Goal: Information Seeking & Learning: Learn about a topic

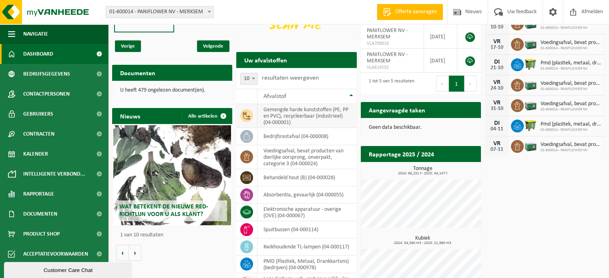
scroll to position [26, 0]
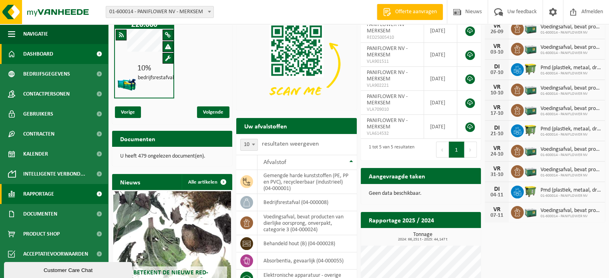
click at [41, 196] on span "Rapportage" at bounding box center [38, 194] width 31 height 20
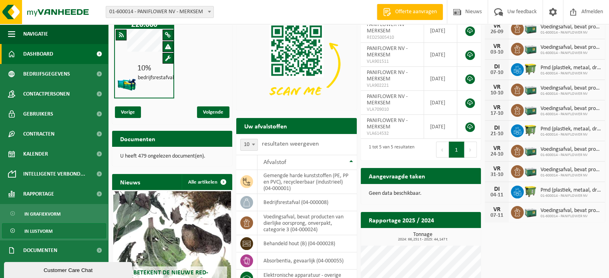
click at [38, 229] on span "In lijstvorm" at bounding box center [38, 231] width 28 height 15
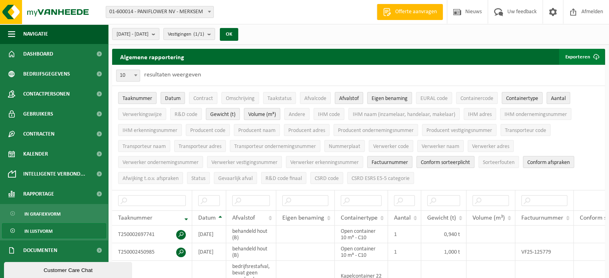
click at [585, 57] on button "Exporteren" at bounding box center [581, 57] width 45 height 16
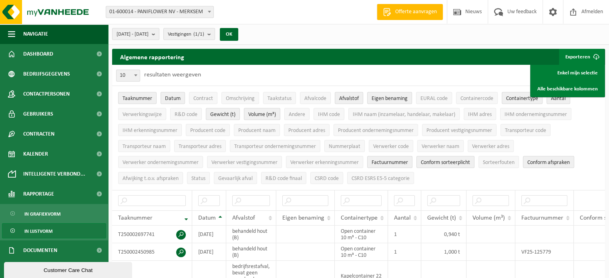
click at [131, 73] on span "10" at bounding box center [128, 75] width 23 height 11
select select "100"
click at [149, 36] on span "2025-04-01 - 2025-09-24" at bounding box center [133, 34] width 32 height 12
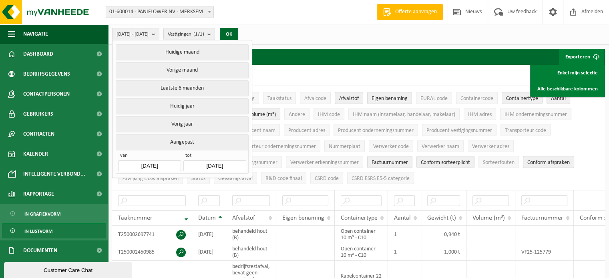
click at [158, 165] on input "2025-04-01" at bounding box center [149, 166] width 62 height 11
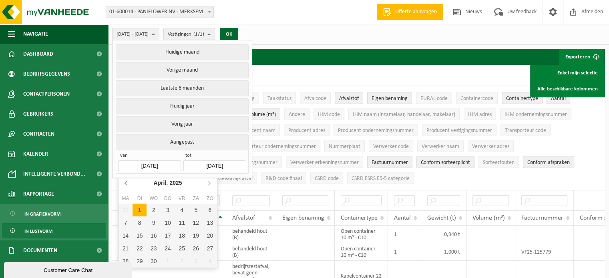
click at [127, 184] on icon at bounding box center [126, 183] width 13 height 13
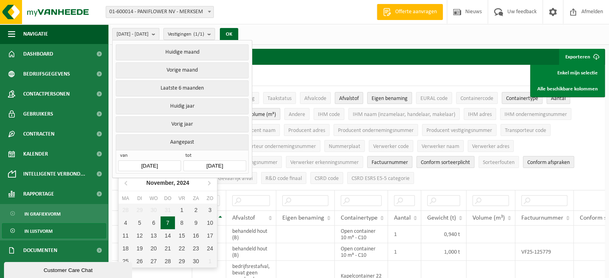
click at [172, 224] on div "7" at bounding box center [168, 223] width 14 height 13
type input "2024-11-07"
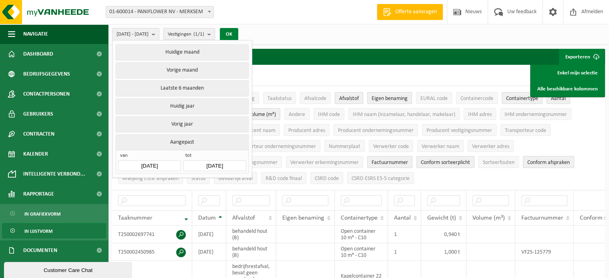
click at [238, 34] on button "OK" at bounding box center [229, 34] width 18 height 13
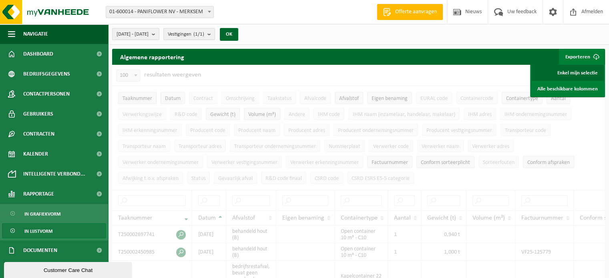
click at [575, 70] on link "Enkel mijn selectie" at bounding box center [567, 73] width 72 height 16
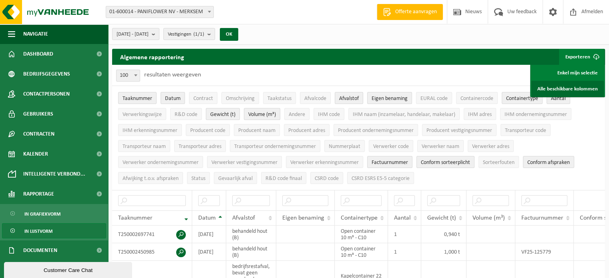
click at [566, 89] on link "Alle beschikbare kolommen" at bounding box center [567, 89] width 72 height 16
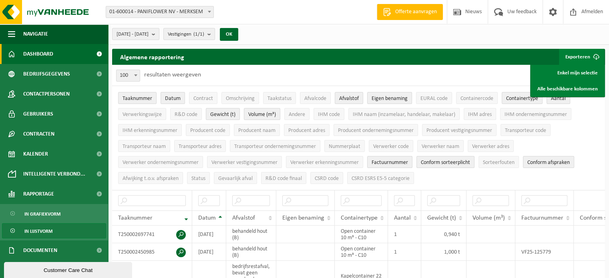
click at [44, 56] on span "Dashboard" at bounding box center [38, 54] width 30 height 20
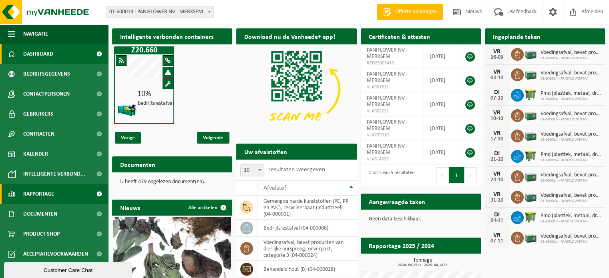
click at [43, 193] on span "Rapportage" at bounding box center [38, 194] width 31 height 20
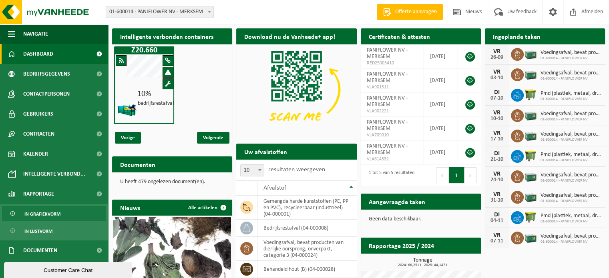
click at [50, 213] on span "In grafiekvorm" at bounding box center [42, 214] width 36 height 15
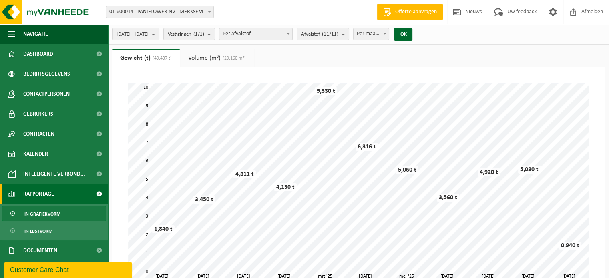
click at [209, 59] on link "Volume (m³) (29,160 m³)" at bounding box center [217, 58] width 74 height 18
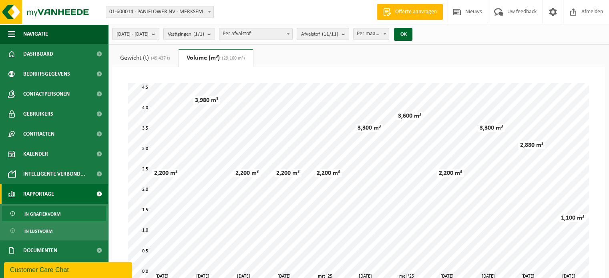
click at [151, 57] on span "(49,437 t)" at bounding box center [159, 58] width 21 height 5
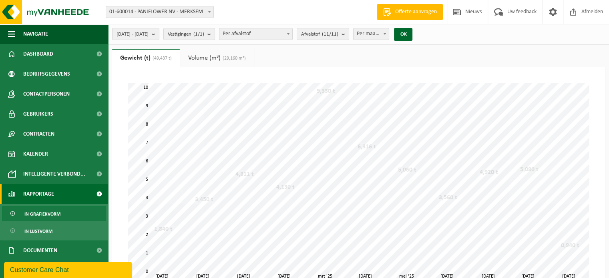
click at [197, 57] on link "Volume (m³) (29,160 m³)" at bounding box center [217, 58] width 74 height 18
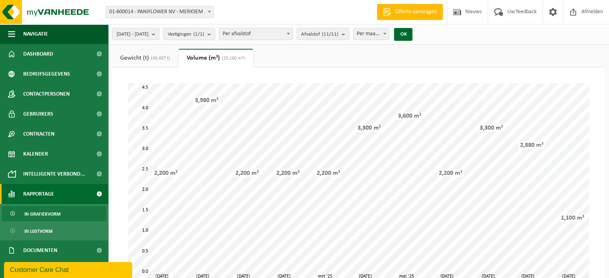
click at [169, 58] on span "(49,437 t)" at bounding box center [159, 58] width 21 height 5
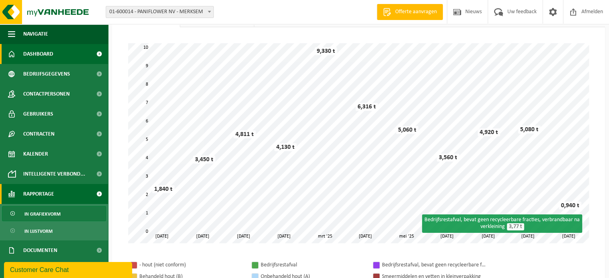
click at [50, 52] on span "Dashboard" at bounding box center [38, 54] width 30 height 20
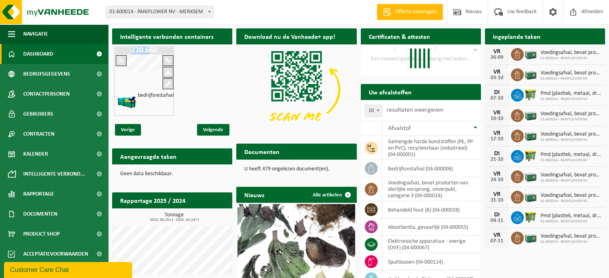
drag, startPoint x: 132, startPoint y: 49, endPoint x: 148, endPoint y: 51, distance: 16.1
click at [148, 51] on h1 "Z20.660" at bounding box center [144, 50] width 56 height 8
click at [121, 60] on span at bounding box center [121, 61] width 5 height 6
click at [121, 59] on span at bounding box center [121, 61] width 5 height 6
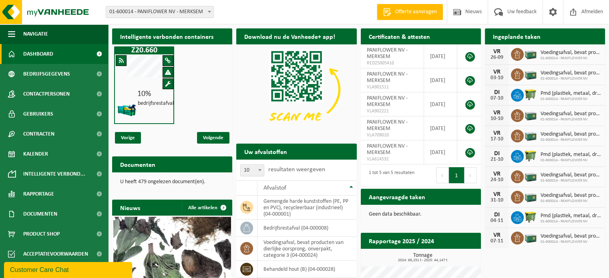
click at [167, 61] on span at bounding box center [168, 61] width 6 height 6
click at [125, 110] on img at bounding box center [127, 110] width 20 height 20
click at [168, 83] on span at bounding box center [168, 84] width 6 height 6
click at [167, 83] on span at bounding box center [168, 84] width 6 height 6
click at [40, 175] on span "Intelligente verbond..." at bounding box center [54, 174] width 62 height 20
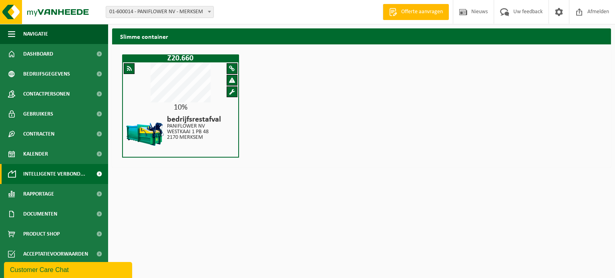
click at [233, 67] on span at bounding box center [232, 69] width 6 height 6
click at [233, 68] on span at bounding box center [232, 69] width 6 height 6
click at [232, 78] on span at bounding box center [232, 80] width 6 height 6
click at [233, 91] on span at bounding box center [232, 92] width 6 height 6
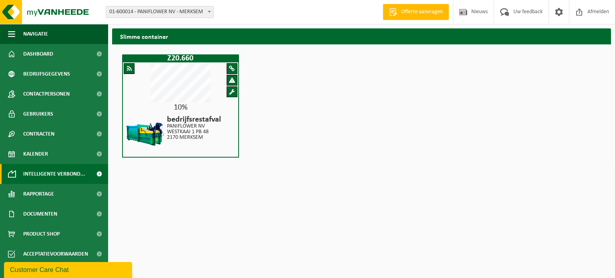
click at [233, 91] on span at bounding box center [232, 92] width 6 height 6
click at [181, 102] on div "10% bedrijfsrestafval PANIFLOWER NV [STREET_ADDRESS]" at bounding box center [180, 109] width 117 height 95
click at [166, 62] on div "Z20.660 10% bedrijfsrestafval PANIFLOWER NV [STREET_ADDRESS]" at bounding box center [180, 105] width 117 height 103
click at [131, 66] on span at bounding box center [129, 69] width 5 height 6
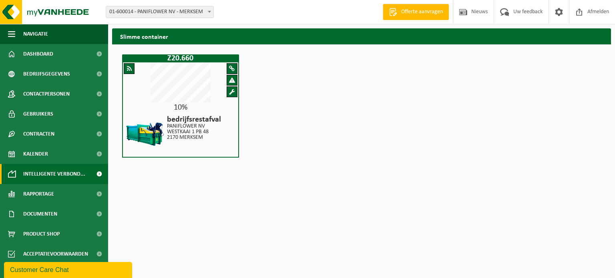
click at [130, 67] on span at bounding box center [129, 69] width 5 height 6
click at [147, 129] on img at bounding box center [145, 134] width 40 height 40
click at [147, 128] on img at bounding box center [145, 134] width 40 height 40
click at [192, 121] on h4 "bedrijfsrestafval" at bounding box center [194, 120] width 54 height 8
click at [192, 120] on h4 "bedrijfsrestafval" at bounding box center [194, 120] width 54 height 8
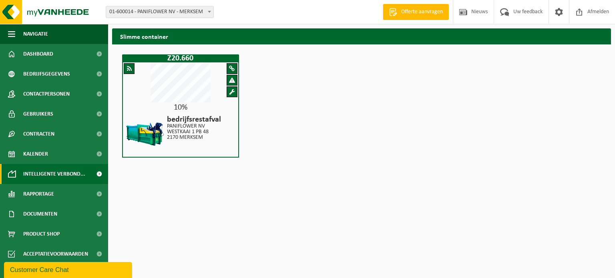
click at [232, 68] on span at bounding box center [232, 69] width 6 height 6
drag, startPoint x: 232, startPoint y: 68, endPoint x: 223, endPoint y: 73, distance: 10.2
click at [231, 70] on span at bounding box center [232, 69] width 6 height 6
click at [98, 172] on span at bounding box center [99, 174] width 18 height 20
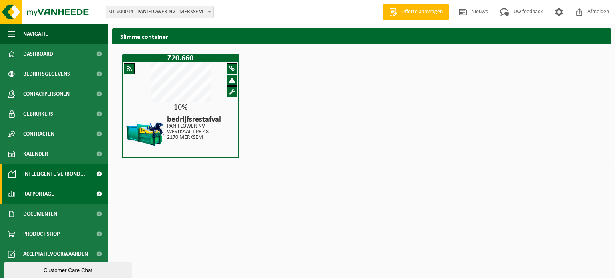
click at [40, 189] on span "Rapportage" at bounding box center [38, 194] width 31 height 20
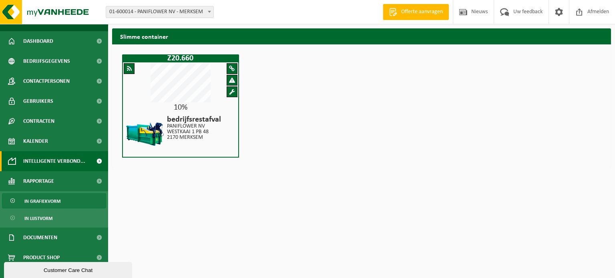
scroll to position [22, 0]
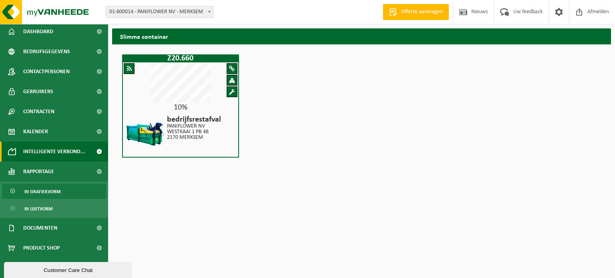
click at [46, 189] on span "In grafiekvorm" at bounding box center [42, 191] width 36 height 15
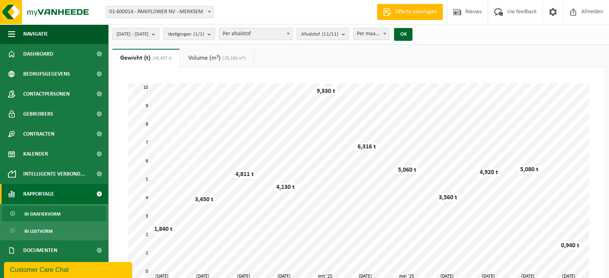
click at [280, 30] on span "Per afvalstof" at bounding box center [255, 33] width 73 height 11
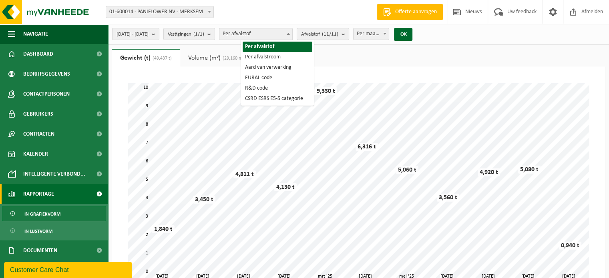
click at [336, 34] on span "Afvalstof (11/11)" at bounding box center [319, 34] width 37 height 12
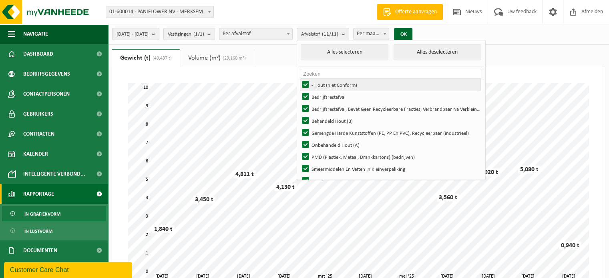
click at [327, 82] on label "- Hout (niet Conform)" at bounding box center [390, 85] width 181 height 12
click at [299, 79] on input "- Hout (niet Conform)" at bounding box center [299, 78] width 0 height 0
checkbox input "false"
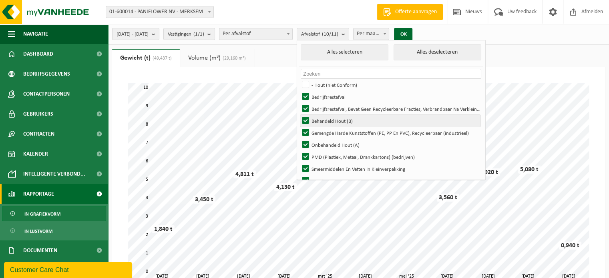
click at [325, 121] on label "Behandeld Hout (B)" at bounding box center [390, 121] width 181 height 12
click at [299, 115] on input "Behandeld Hout (B)" at bounding box center [299, 115] width 0 height 0
checkbox input "false"
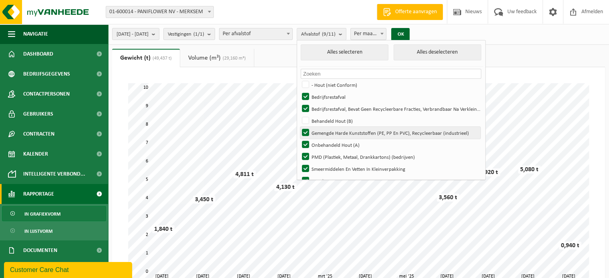
click at [326, 132] on label "Gemengde Harde Kunststoffen (PE, PP En PVC), Recycleerbaar (industrieel)" at bounding box center [390, 133] width 181 height 12
click at [299, 127] on input "Gemengde Harde Kunststoffen (PE, PP En PVC), Recycleerbaar (industrieel)" at bounding box center [299, 127] width 0 height 0
checkbox input "false"
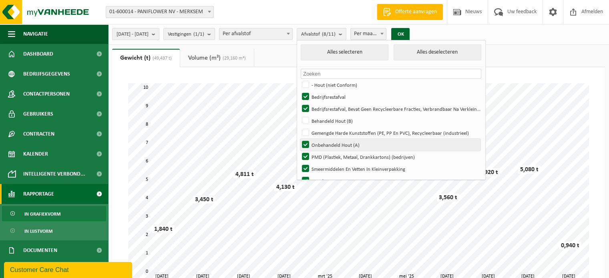
click at [325, 145] on label "Onbehandeld Hout (A)" at bounding box center [390, 145] width 181 height 12
click at [299, 139] on input "Onbehandeld Hout (A)" at bounding box center [299, 139] width 0 height 0
checkbox input "false"
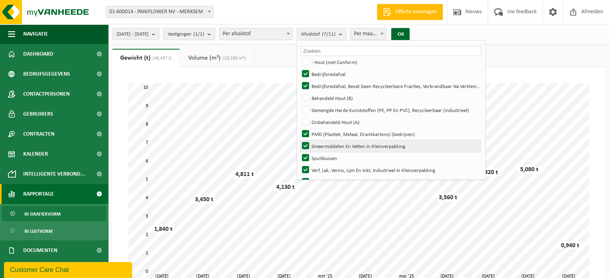
scroll to position [34, 0]
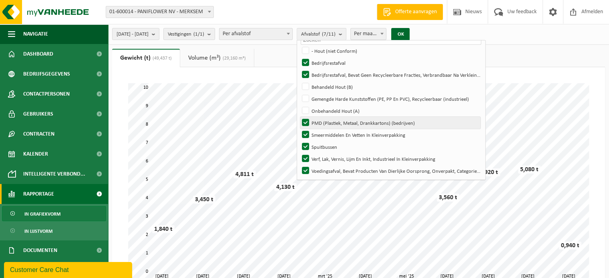
click at [325, 122] on label "PMD (Plastiek, Metaal, Drankkartons) (bedrijven)" at bounding box center [390, 123] width 181 height 12
click at [299, 117] on input "PMD (Plastiek, Metaal, Drankkartons) (bedrijven)" at bounding box center [299, 117] width 0 height 0
checkbox input "false"
click at [326, 134] on label "Smeermiddelen En Vetten In Kleinverpakking" at bounding box center [390, 135] width 181 height 12
click at [299, 129] on input "Smeermiddelen En Vetten In Kleinverpakking" at bounding box center [299, 129] width 0 height 0
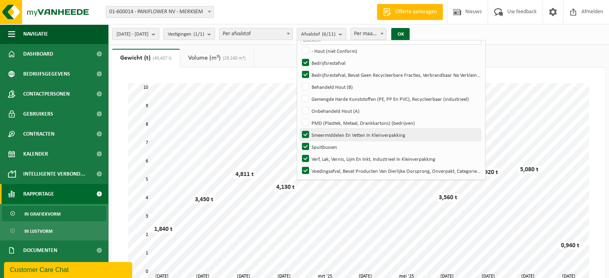
checkbox input "false"
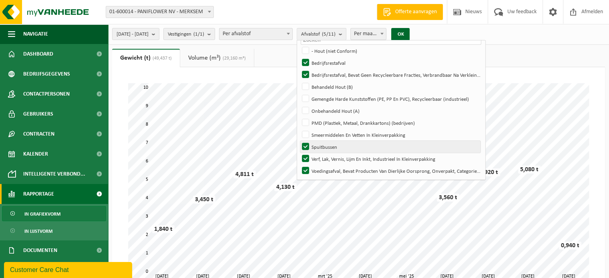
click at [327, 143] on label "Spuitbussen" at bounding box center [390, 147] width 181 height 12
click at [299, 141] on input "Spuitbussen" at bounding box center [299, 141] width 0 height 0
checkbox input "false"
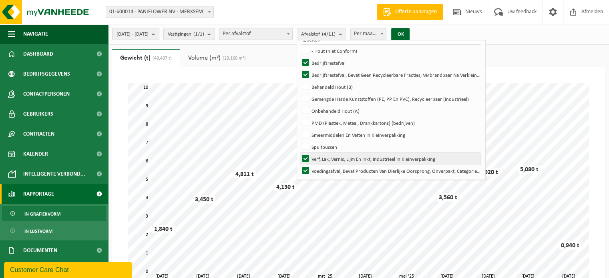
click at [325, 156] on label "Verf, Lak, Vernis, Lijm En Inkt, Industrieel In Kleinverpakking" at bounding box center [390, 159] width 181 height 12
click at [299, 153] on input "Verf, Lak, Vernis, Lijm En Inkt, Industrieel In Kleinverpakking" at bounding box center [299, 153] width 0 height 0
checkbox input "false"
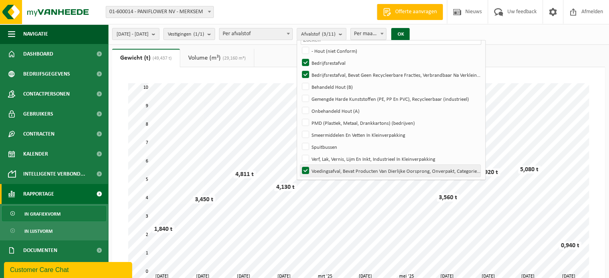
click at [325, 166] on label "Voedingsafval, Bevat Producten Van Dierlijke Oorsprong, Onverpakt, Categorie 3" at bounding box center [390, 171] width 181 height 12
click at [299, 165] on input "Voedingsafval, Bevat Producten Van Dierlijke Oorsprong, Onverpakt, Categorie 3" at bounding box center [299, 165] width 0 height 0
checkbox input "false"
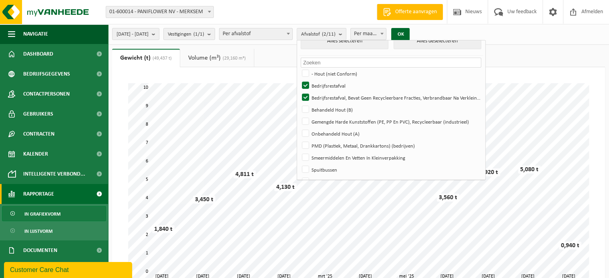
scroll to position [0, 0]
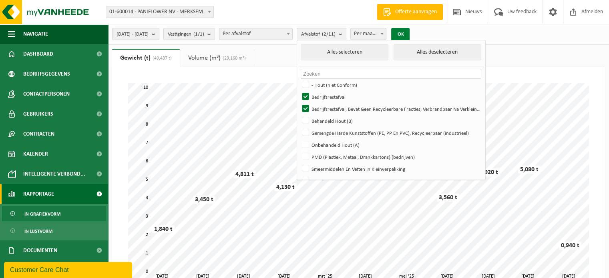
click at [410, 32] on button "OK" at bounding box center [400, 34] width 18 height 13
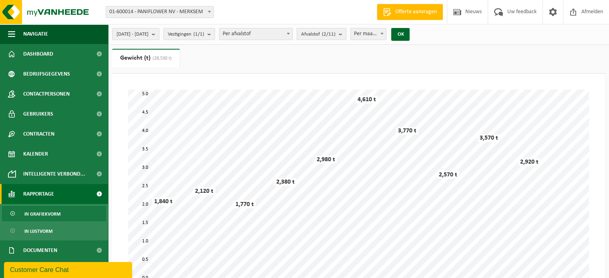
click at [336, 32] on count "(2/11)" at bounding box center [329, 34] width 14 height 5
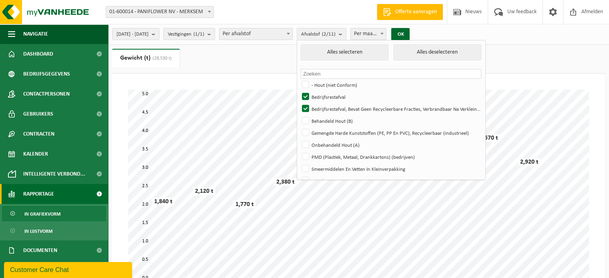
click at [280, 58] on ul "Gewicht (t) (28,530 t) Volume (m³) (29,160 m³)" at bounding box center [358, 61] width 493 height 25
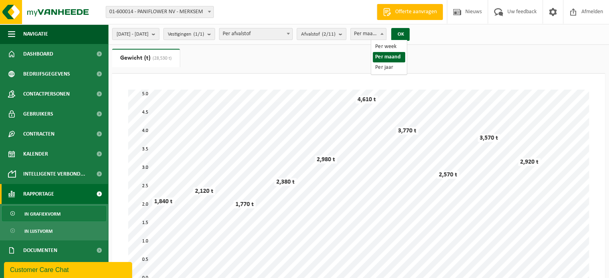
click at [386, 33] on span "Per maand" at bounding box center [369, 33] width 36 height 11
click at [410, 32] on button "OK" at bounding box center [400, 34] width 18 height 13
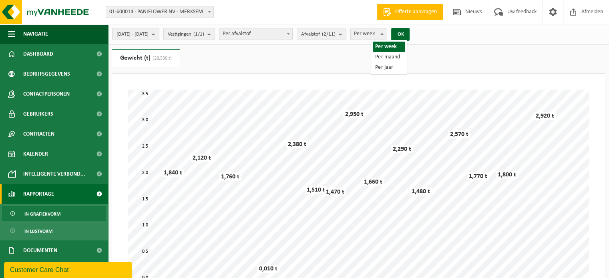
click at [386, 32] on span "Per week" at bounding box center [369, 33] width 36 height 11
click at [410, 36] on button "OK" at bounding box center [400, 34] width 18 height 13
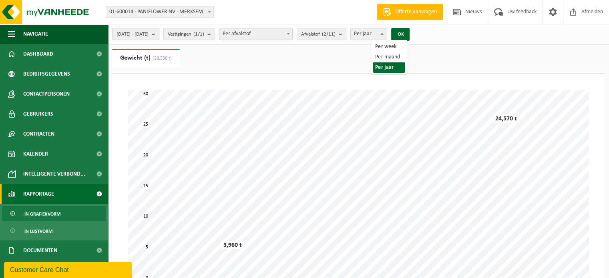
click at [386, 33] on span "Per jaar" at bounding box center [369, 33] width 36 height 11
select select "2"
click at [410, 36] on button "OK" at bounding box center [400, 34] width 18 height 13
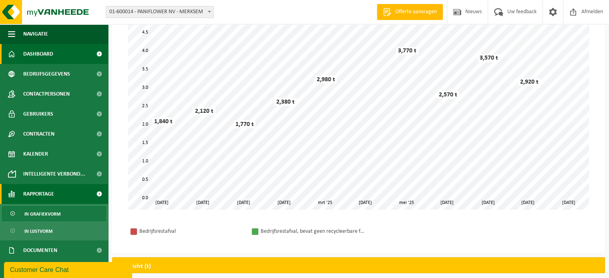
click at [48, 51] on span "Dashboard" at bounding box center [38, 54] width 30 height 20
